Goal: Task Accomplishment & Management: Complete application form

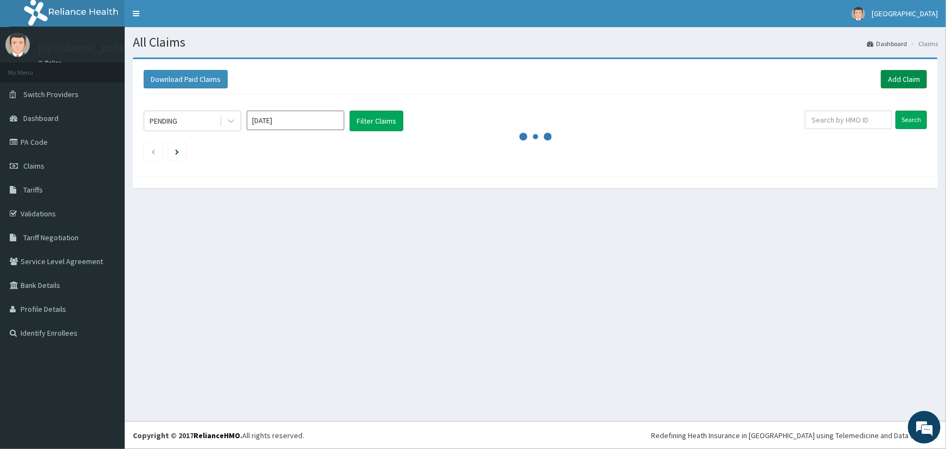
click at [893, 75] on link "Add Claim" at bounding box center [904, 79] width 46 height 18
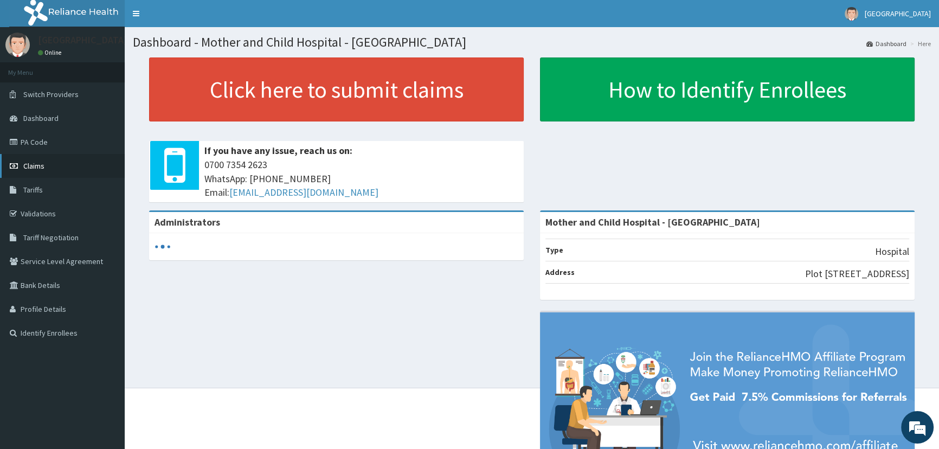
click at [41, 162] on span "Claims" at bounding box center [33, 166] width 21 height 10
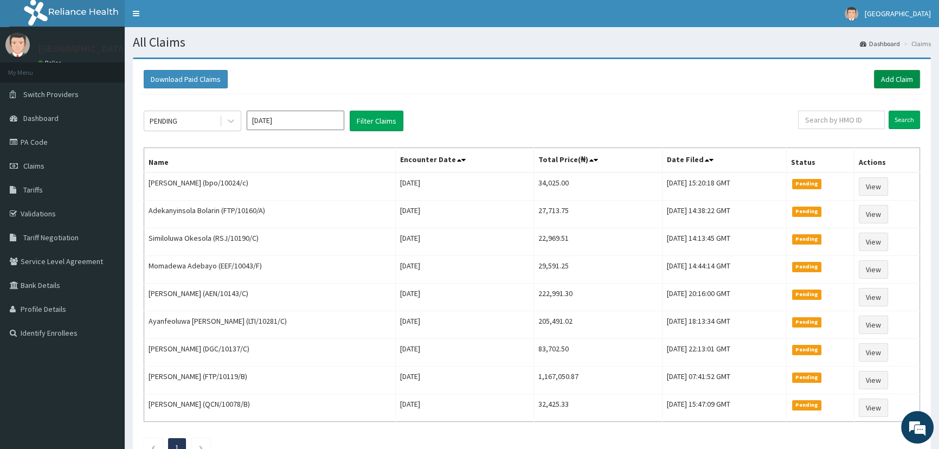
click at [880, 79] on link "Add Claim" at bounding box center [897, 79] width 46 height 18
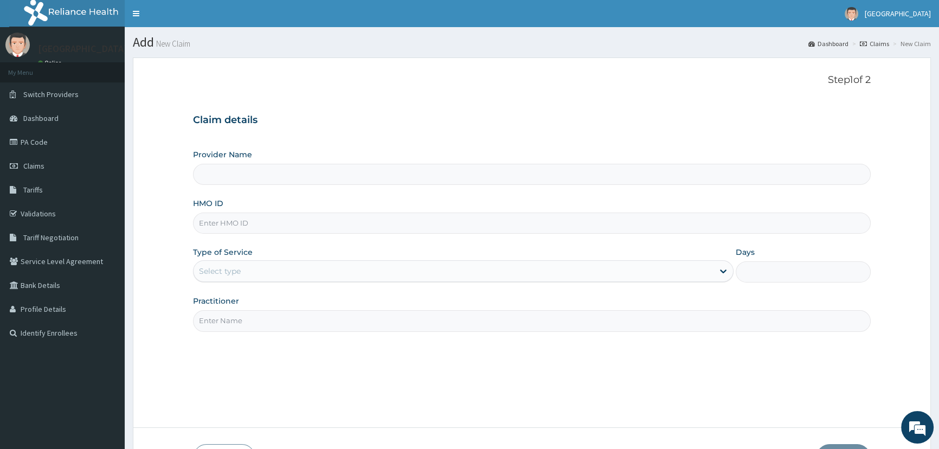
type input "Mother and Child Hospital - [GEOGRAPHIC_DATA]"
click at [223, 218] on input "HMO ID" at bounding box center [531, 222] width 677 height 21
type input "haw/10009/d"
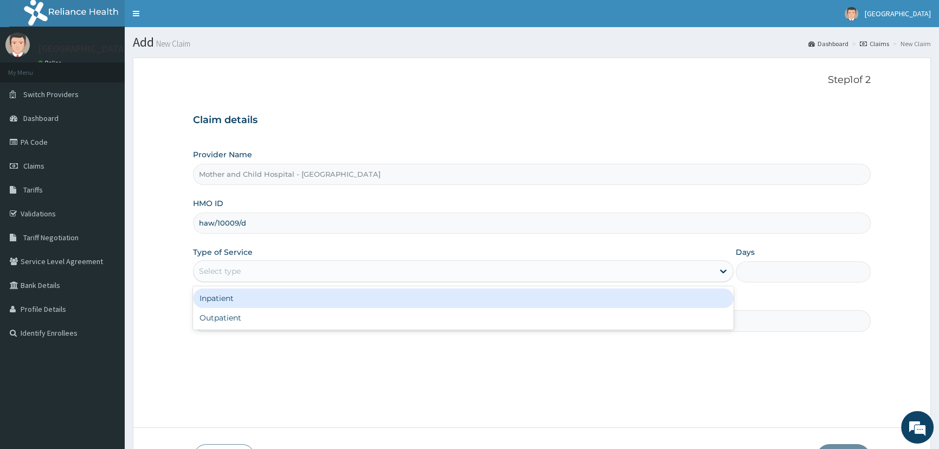
click at [319, 274] on div "Select type" at bounding box center [452, 270] width 519 height 17
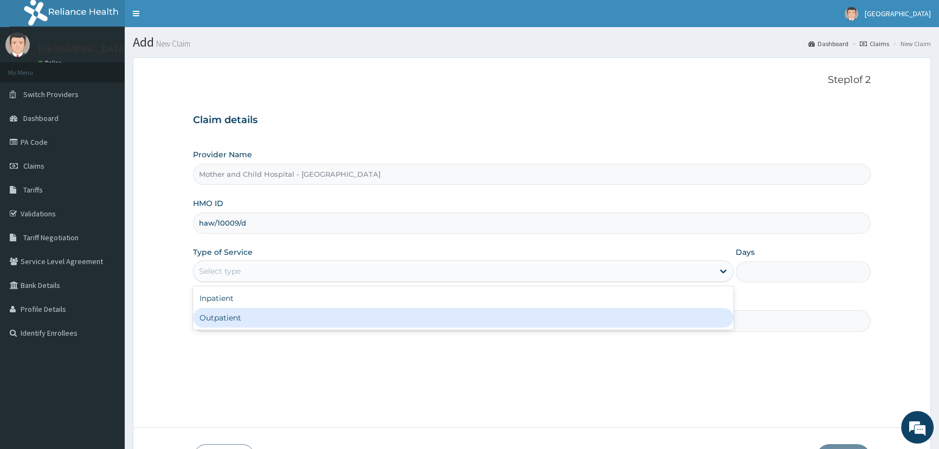
click at [273, 312] on div "Outpatient" at bounding box center [463, 318] width 540 height 20
type input "1"
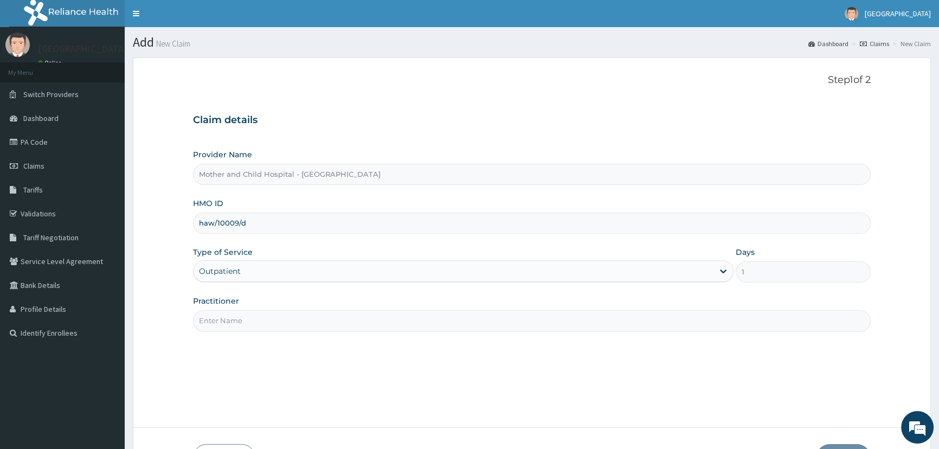
click at [275, 301] on div "Practitioner" at bounding box center [531, 313] width 677 height 36
click at [272, 316] on input "Practitioner" at bounding box center [531, 320] width 677 height 21
type input "ETIM"
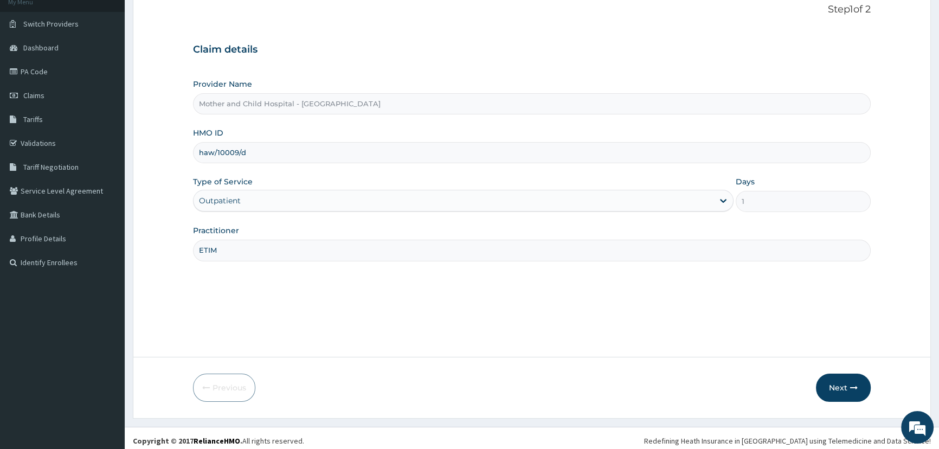
scroll to position [76, 0]
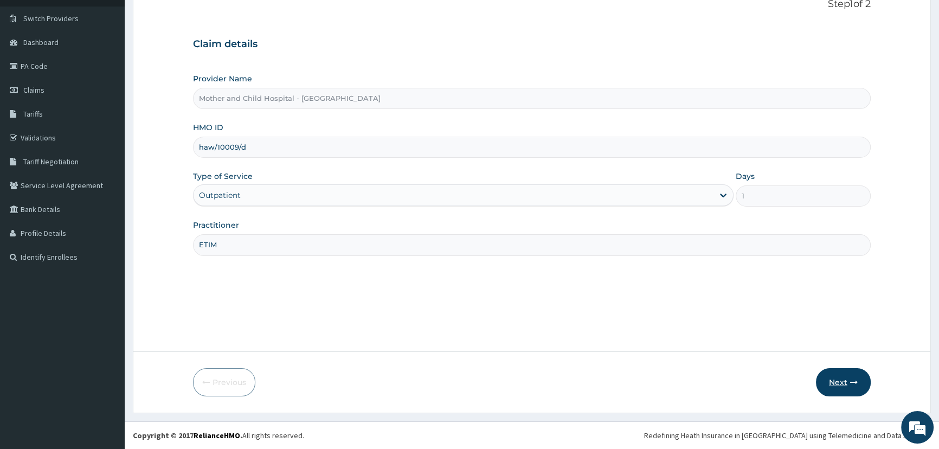
click at [835, 386] on button "Next" at bounding box center [843, 382] width 55 height 28
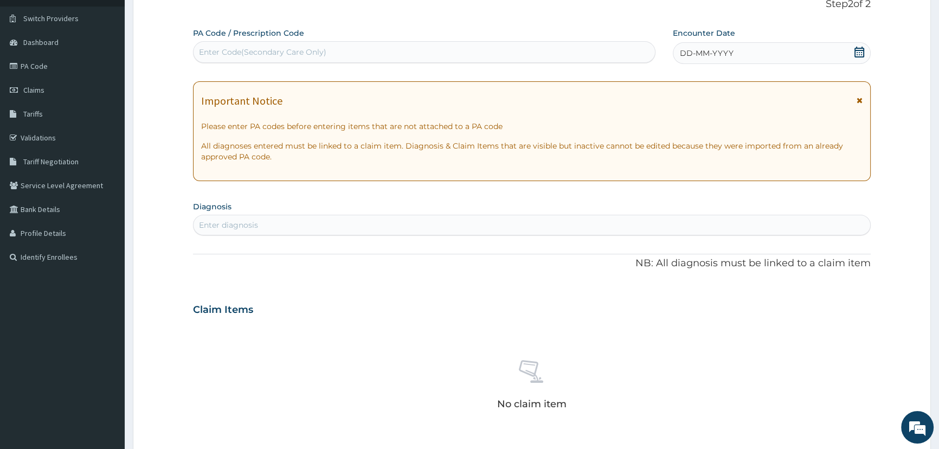
click at [857, 51] on icon at bounding box center [859, 52] width 11 height 11
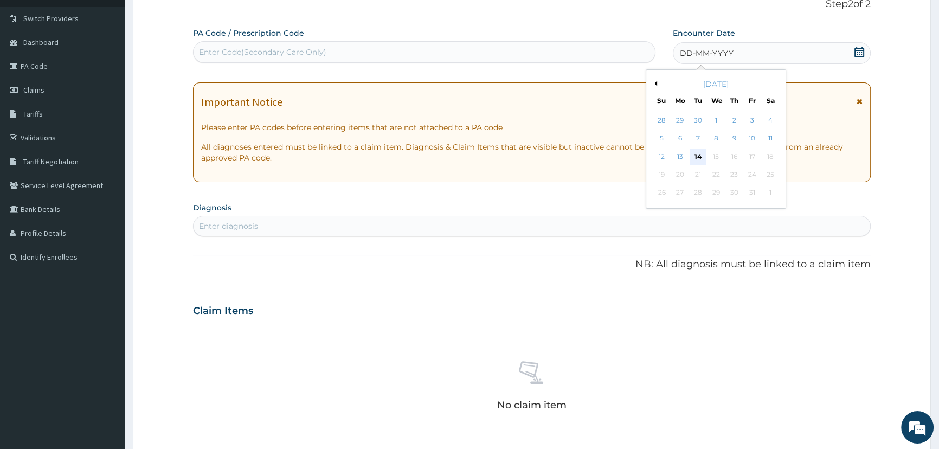
click at [694, 154] on div "14" at bounding box center [697, 156] width 16 height 16
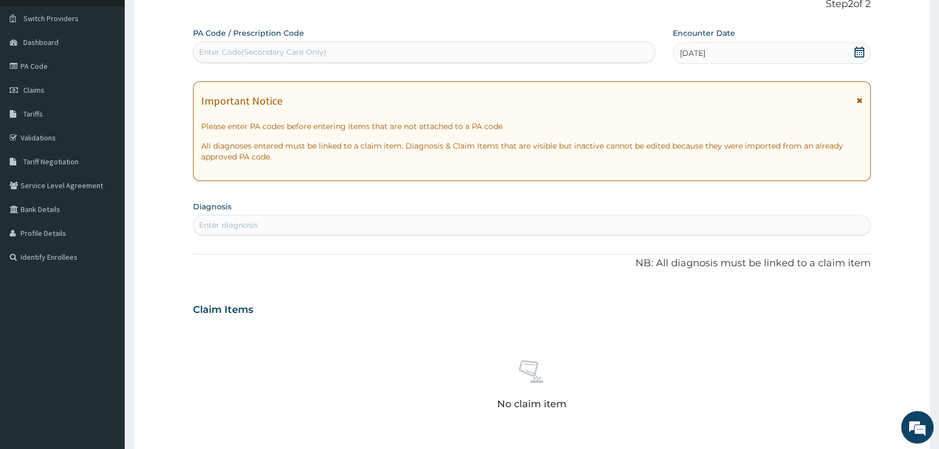
click at [389, 224] on div "Enter diagnosis" at bounding box center [531, 224] width 676 height 17
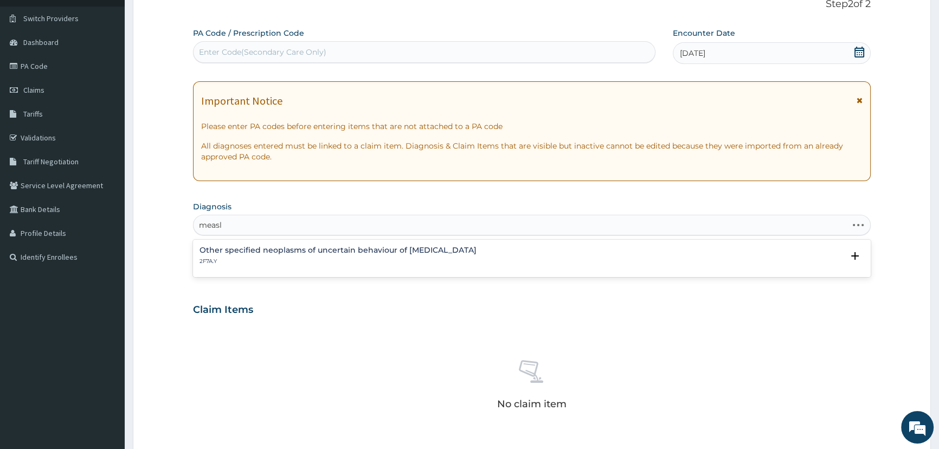
type input "measle"
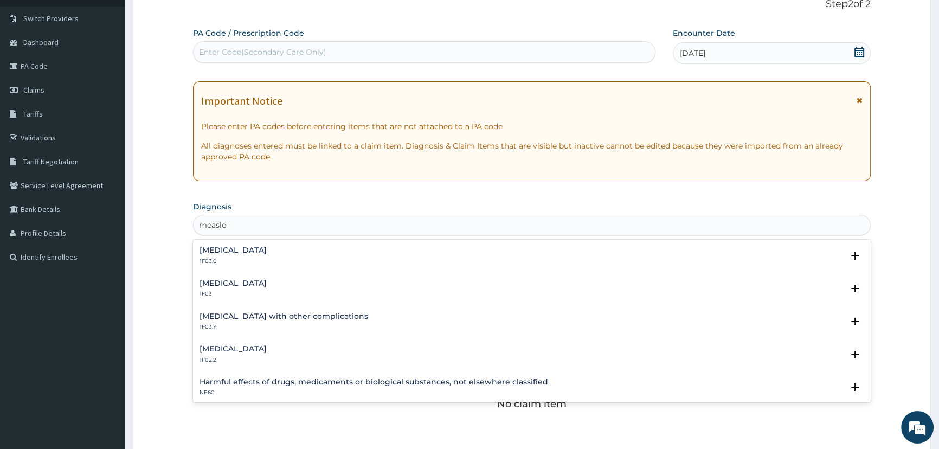
click at [216, 288] on div "Measles 1F03" at bounding box center [232, 288] width 67 height 19
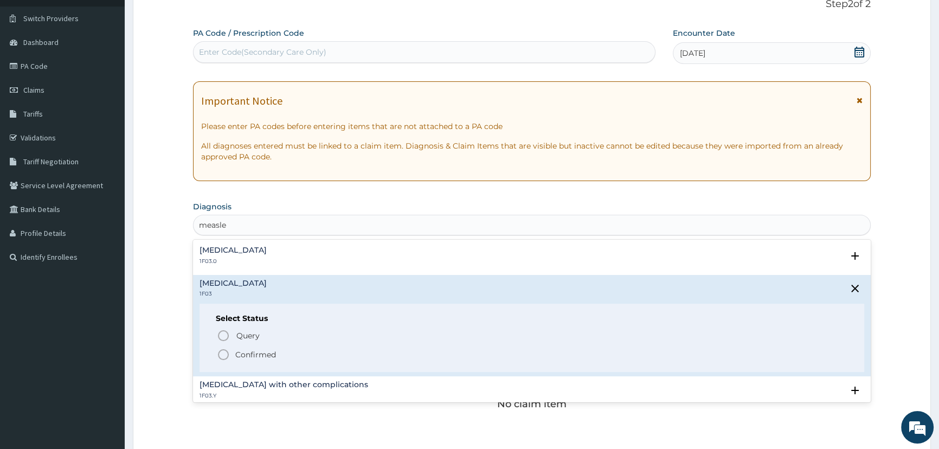
click at [243, 351] on p "Confirmed" at bounding box center [255, 354] width 41 height 11
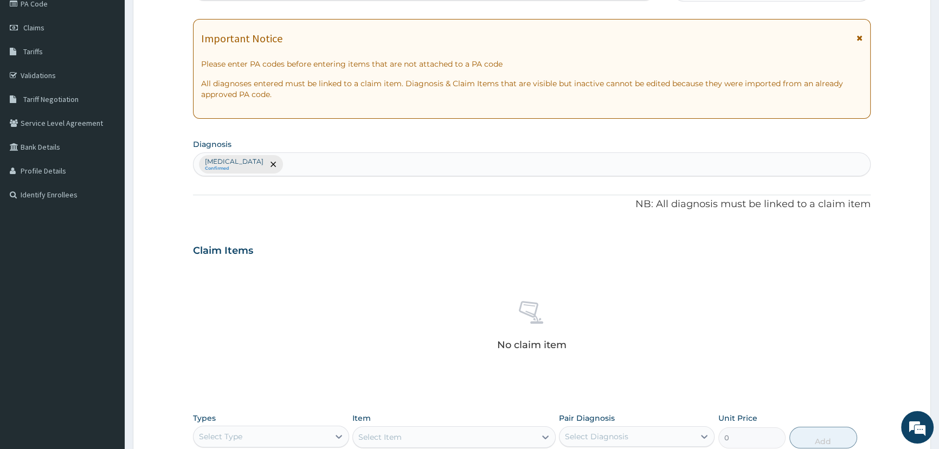
scroll to position [174, 0]
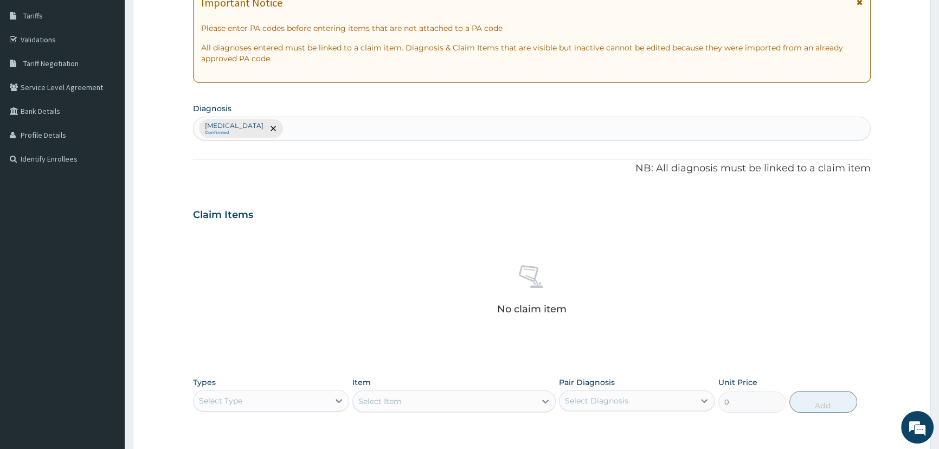
click at [263, 396] on div "Select Type" at bounding box center [260, 400] width 135 height 17
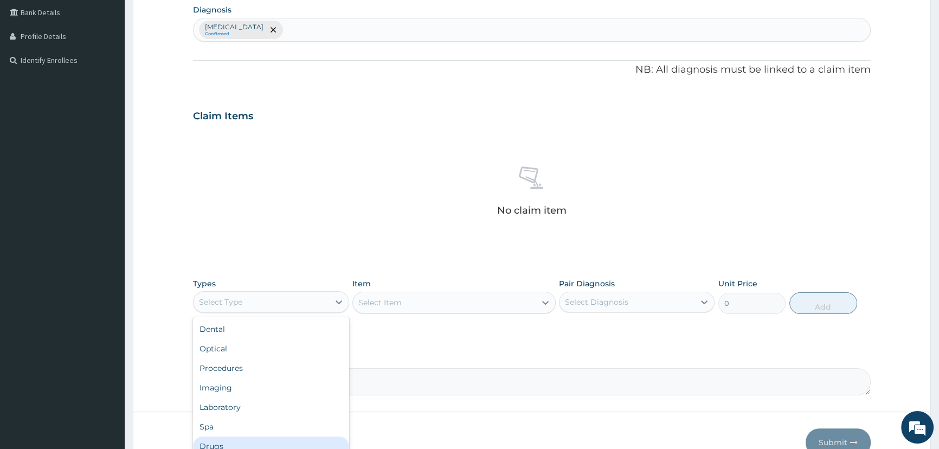
scroll to position [37, 0]
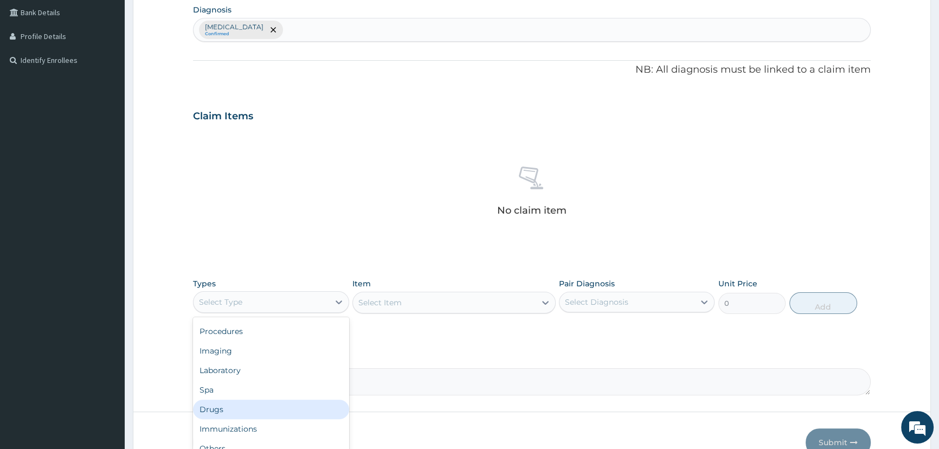
click at [233, 409] on div "Drugs" at bounding box center [271, 409] width 156 height 20
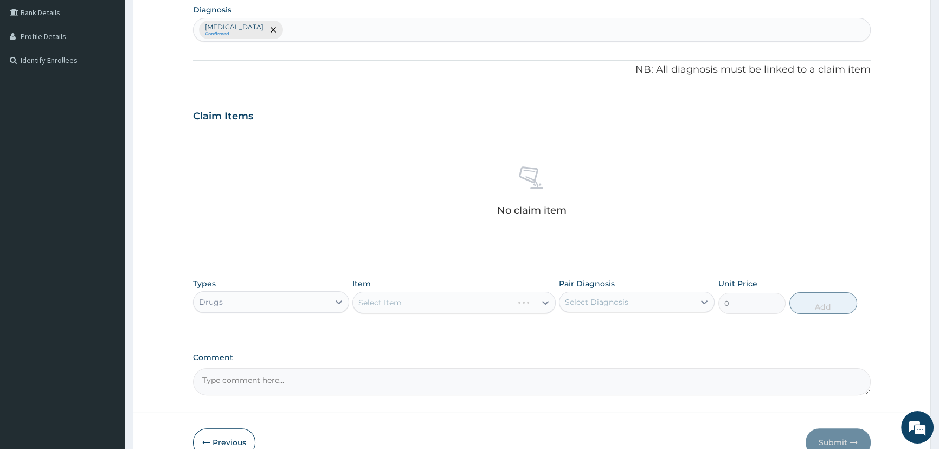
click at [417, 298] on div "Select Item" at bounding box center [453, 303] width 203 height 22
click at [379, 300] on div "Select Item" at bounding box center [453, 303] width 203 height 22
click at [407, 313] on div "Item Select Item" at bounding box center [453, 296] width 203 height 36
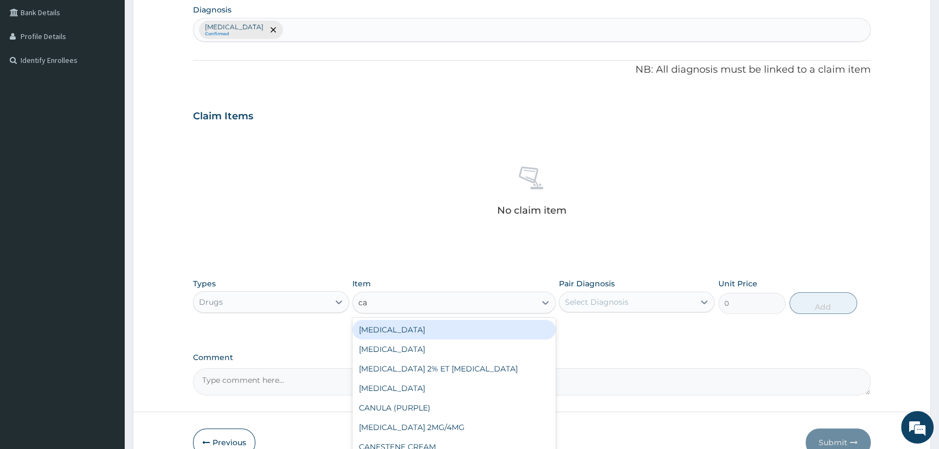
type input "cal"
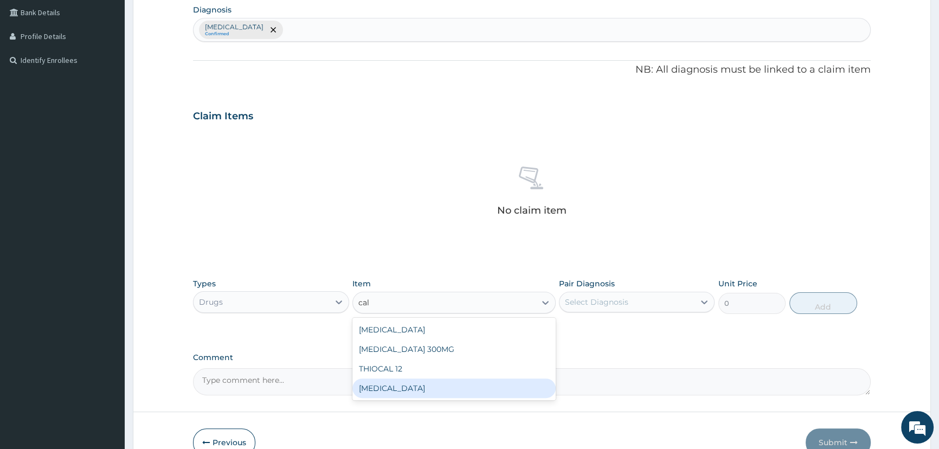
click at [417, 386] on div "CALAMINE LOTION" at bounding box center [453, 388] width 203 height 20
type input "607.75"
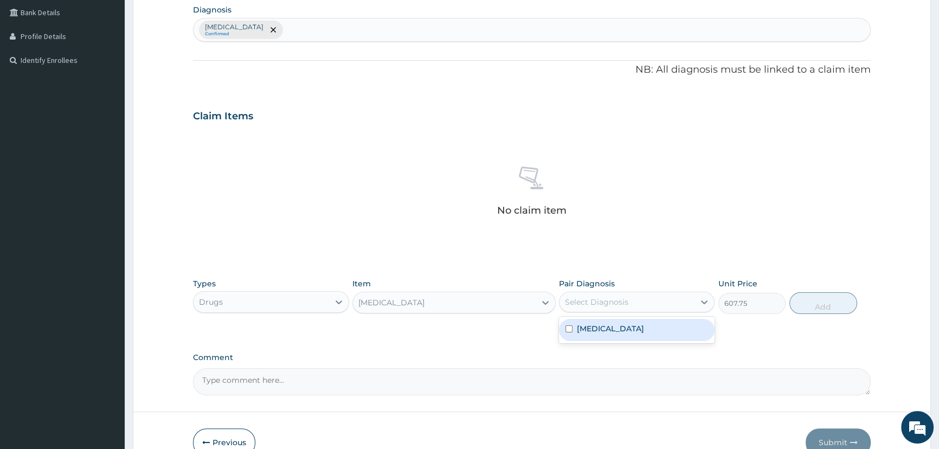
click at [594, 297] on div "Select Diagnosis" at bounding box center [596, 301] width 63 height 11
click at [586, 330] on label "Measles" at bounding box center [610, 328] width 67 height 11
checkbox input "true"
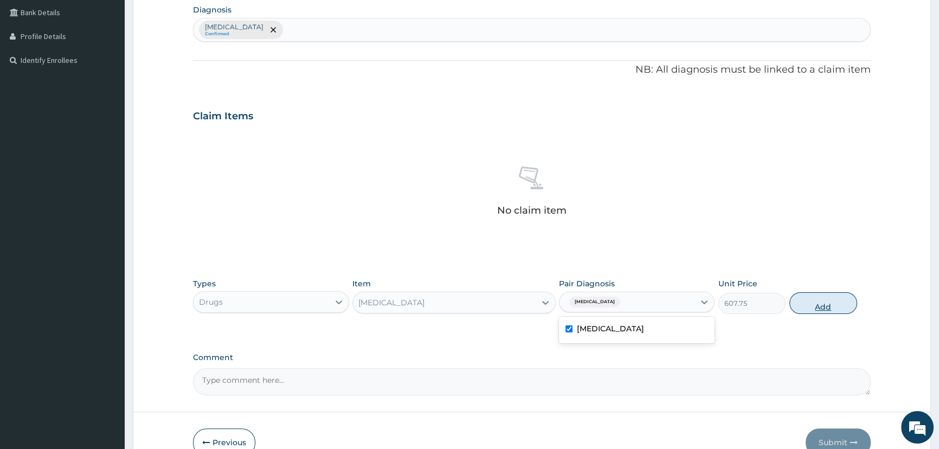
click at [811, 302] on button "Add" at bounding box center [823, 303] width 68 height 22
type input "0"
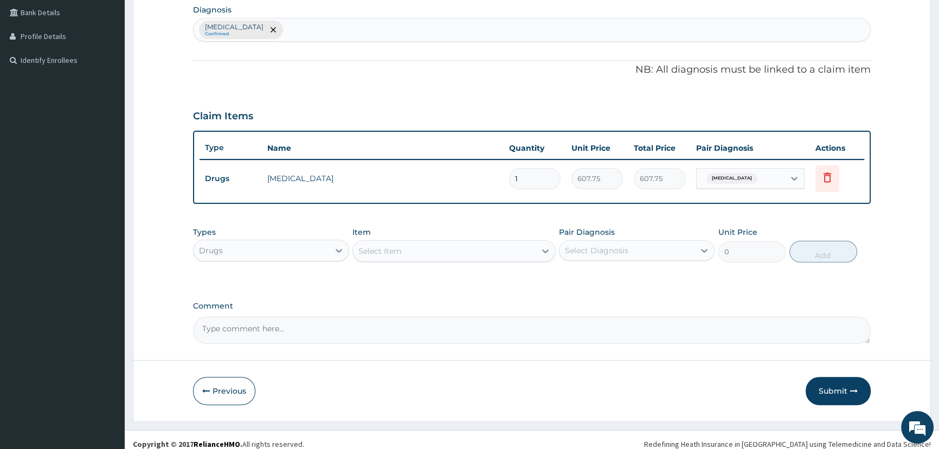
drag, startPoint x: 317, startPoint y: 248, endPoint x: 314, endPoint y: 255, distance: 7.0
click at [316, 249] on div "Drugs" at bounding box center [260, 250] width 135 height 17
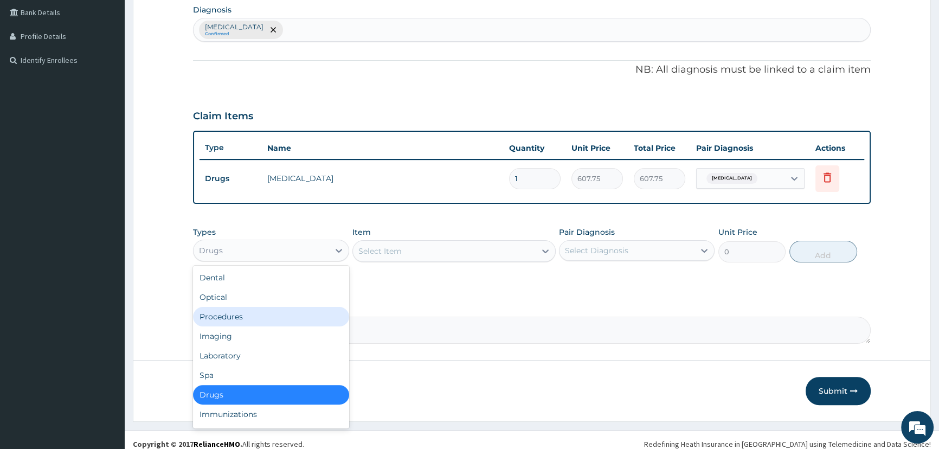
click at [244, 318] on div "Procedures" at bounding box center [271, 317] width 156 height 20
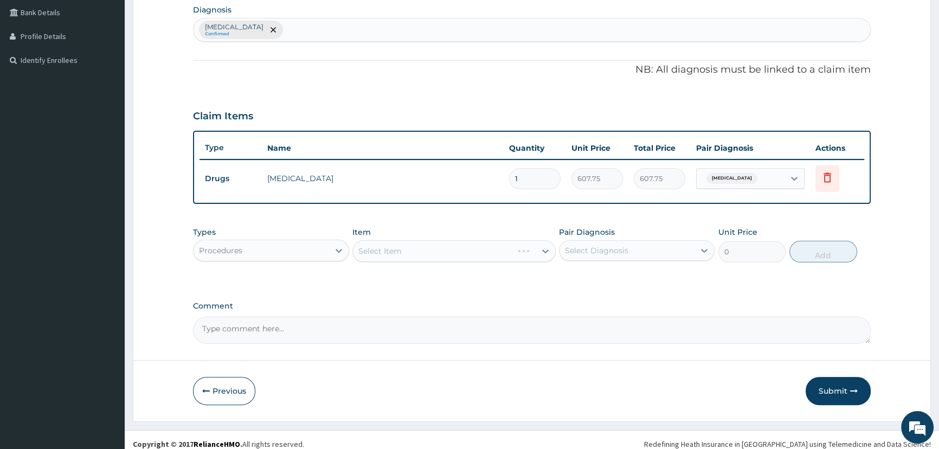
click at [423, 254] on div "Select Item" at bounding box center [453, 251] width 203 height 22
click at [422, 254] on div "Select Item" at bounding box center [453, 251] width 203 height 22
click at [404, 249] on div "Select Item" at bounding box center [453, 251] width 203 height 22
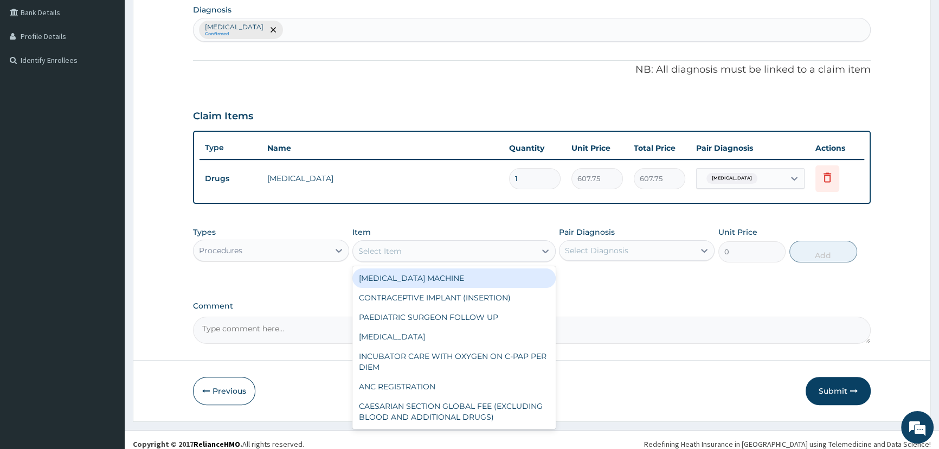
click at [404, 249] on div "Select Item" at bounding box center [444, 250] width 183 height 17
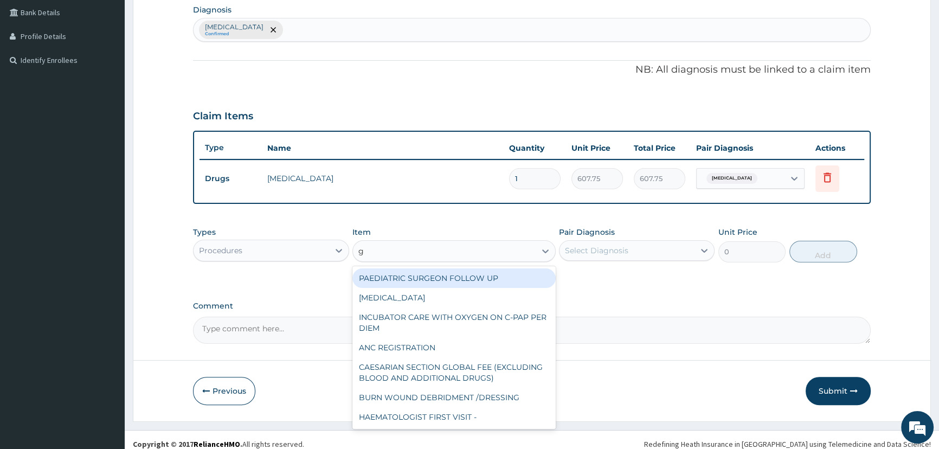
type input "gp"
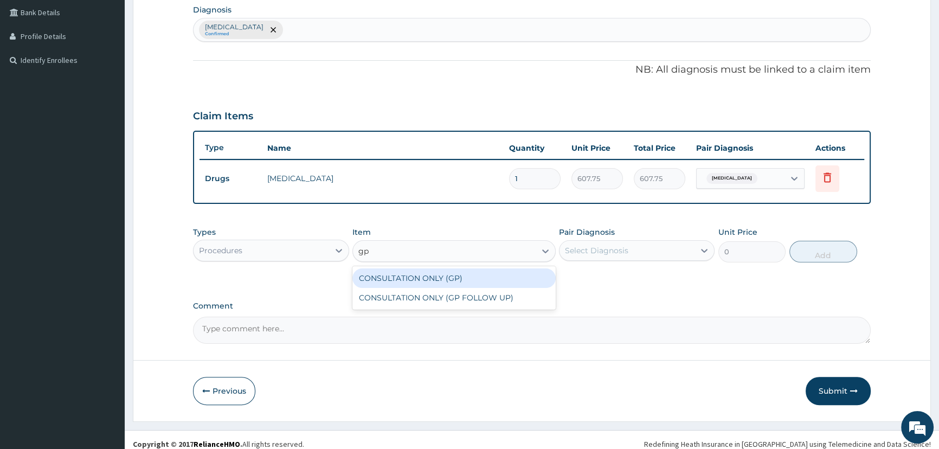
click at [407, 276] on div "CONSULTATION ONLY (GP)" at bounding box center [453, 278] width 203 height 20
type input "6250"
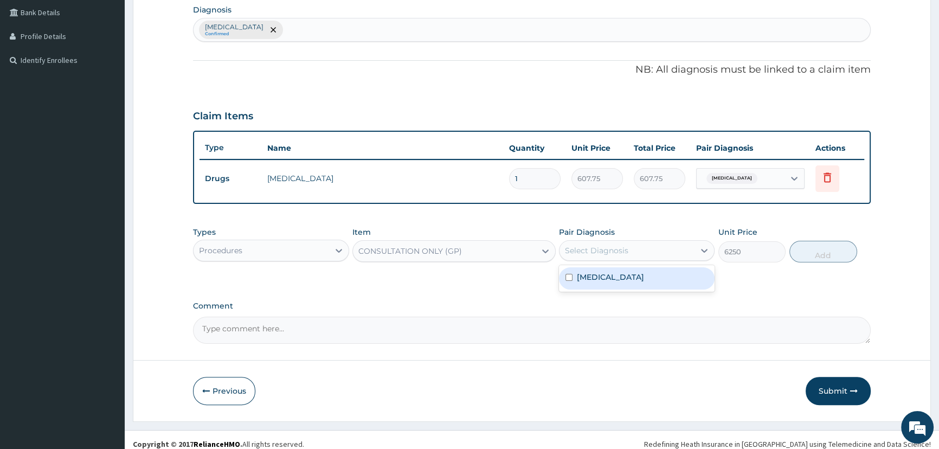
drag, startPoint x: 624, startPoint y: 251, endPoint x: 624, endPoint y: 268, distance: 17.3
click at [621, 253] on div "Select Diagnosis" at bounding box center [596, 250] width 63 height 11
click at [629, 282] on div "Measles" at bounding box center [637, 278] width 156 height 22
checkbox input "true"
click at [816, 254] on button "Add" at bounding box center [823, 252] width 68 height 22
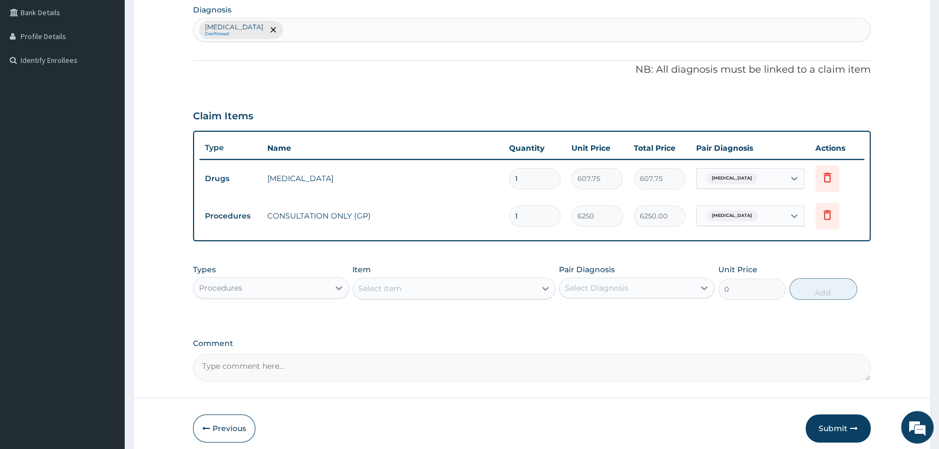
click at [281, 293] on div "Procedures" at bounding box center [260, 287] width 135 height 17
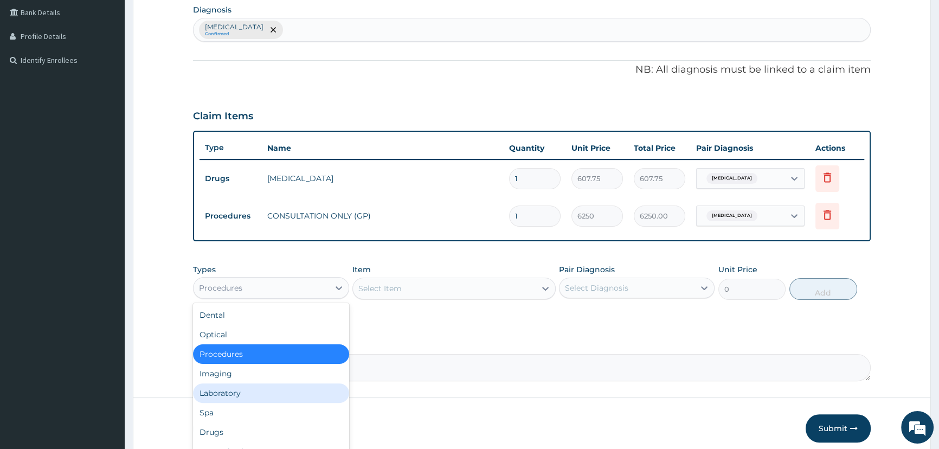
click at [219, 396] on div "Laboratory" at bounding box center [271, 393] width 156 height 20
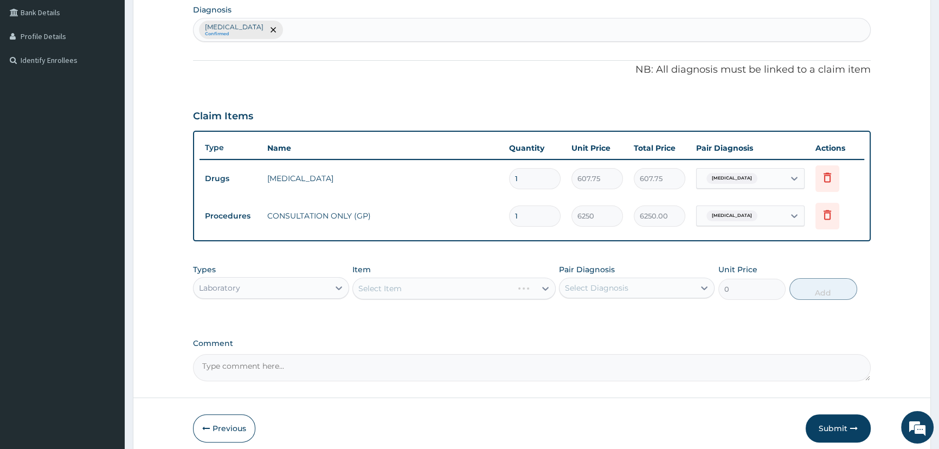
click at [405, 287] on div "Select Item" at bounding box center [453, 288] width 203 height 22
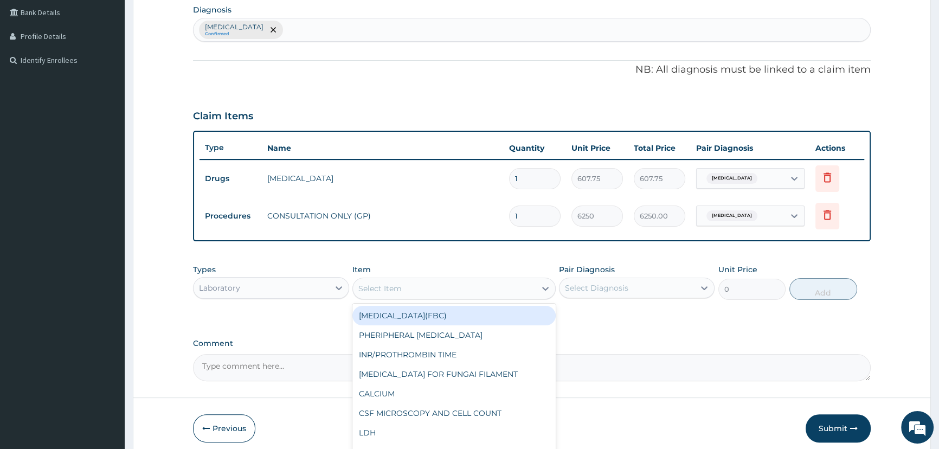
click at [404, 287] on div "Select Item" at bounding box center [444, 288] width 183 height 17
click at [418, 318] on div "FULL BLOOD COUNT(FBC)" at bounding box center [453, 316] width 203 height 20
type input "4675"
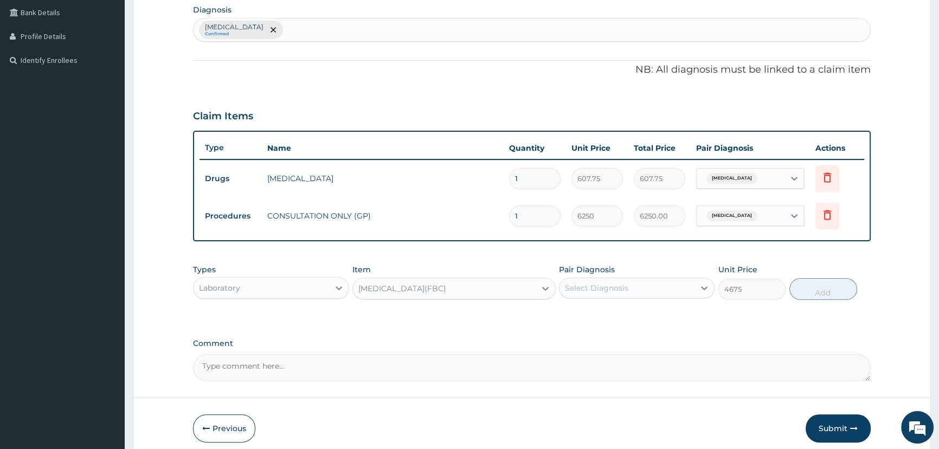
click at [597, 279] on div "Select Diagnosis" at bounding box center [626, 287] width 135 height 17
click at [599, 310] on label "Measles" at bounding box center [610, 314] width 67 height 11
checkbox input "true"
click at [839, 285] on button "Add" at bounding box center [823, 289] width 68 height 22
type input "0"
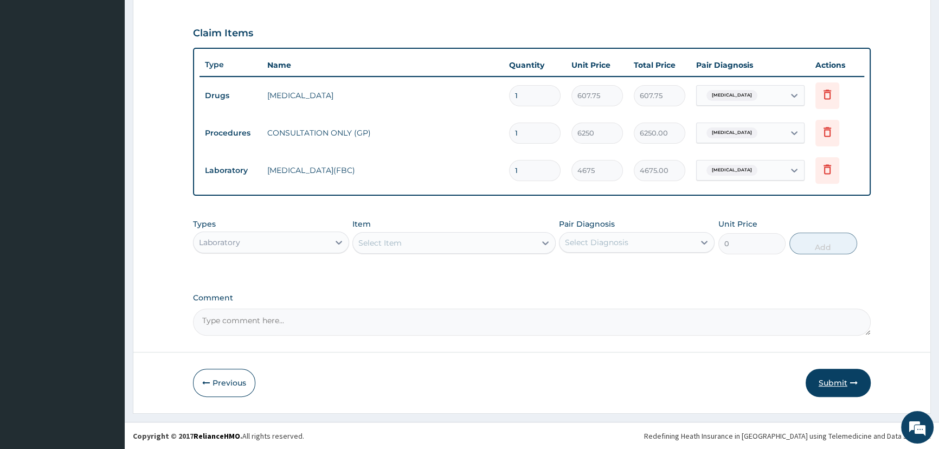
click at [842, 390] on button "Submit" at bounding box center [837, 383] width 65 height 28
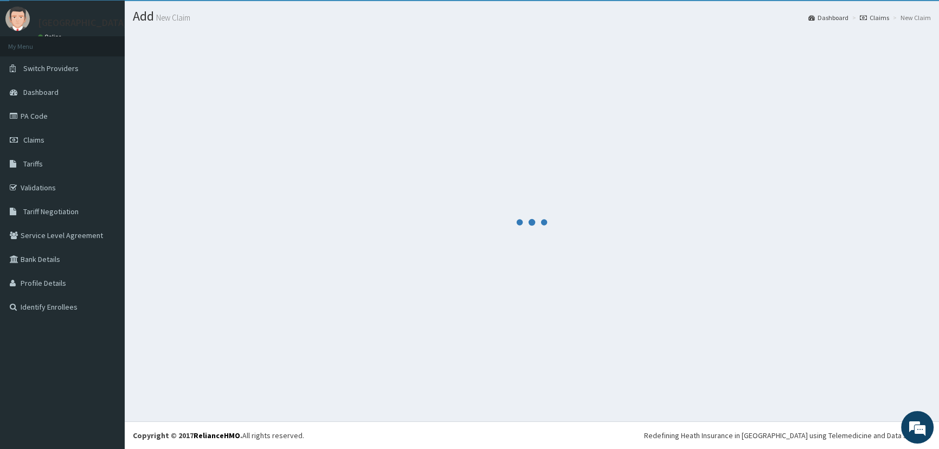
scroll to position [356, 0]
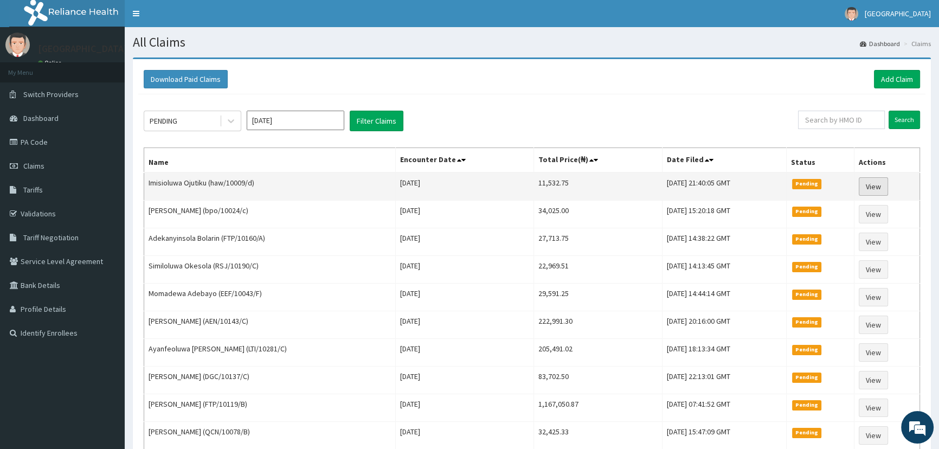
click at [879, 186] on link "View" at bounding box center [872, 186] width 29 height 18
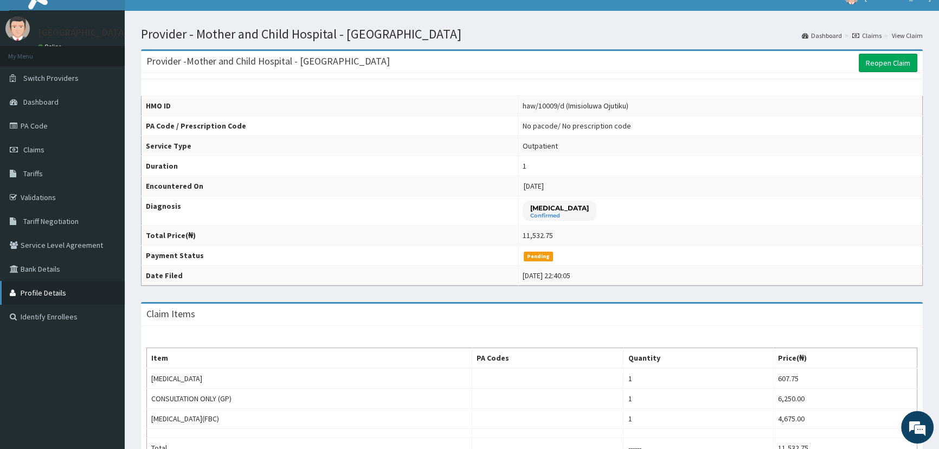
scroll to position [13, 0]
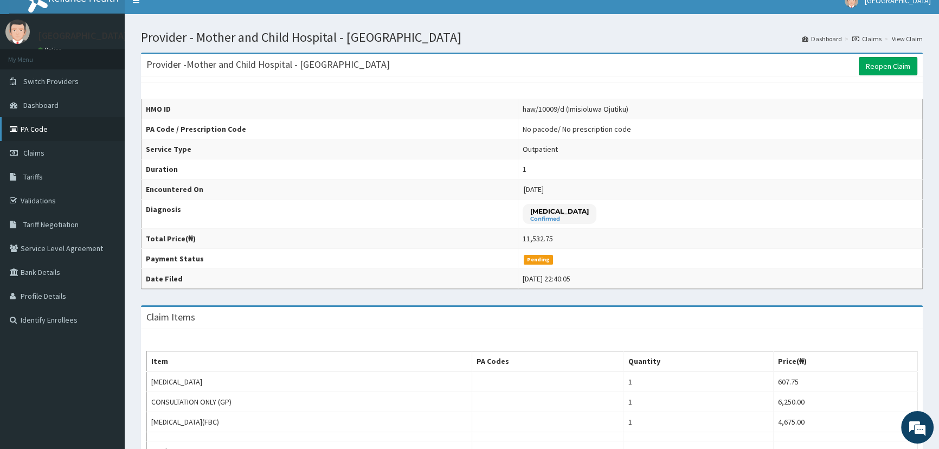
click at [38, 131] on link "PA Code" at bounding box center [62, 129] width 125 height 24
